Goal: Task Accomplishment & Management: Use online tool/utility

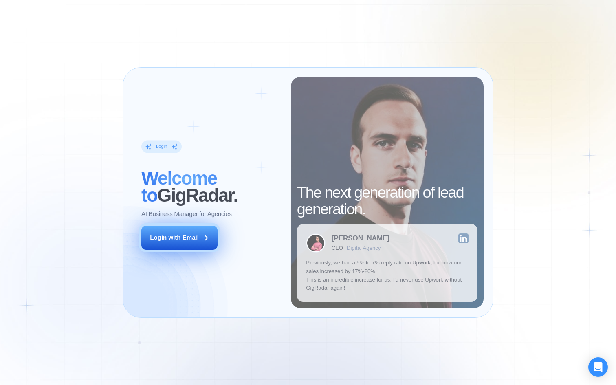
click at [187, 241] on div "Login with Email" at bounding box center [174, 237] width 49 height 9
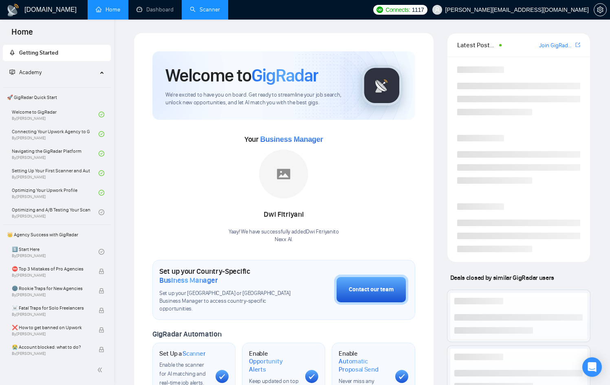
click at [215, 13] on link "Scanner" at bounding box center [205, 9] width 30 height 7
